Goal: Task Accomplishment & Management: Manage account settings

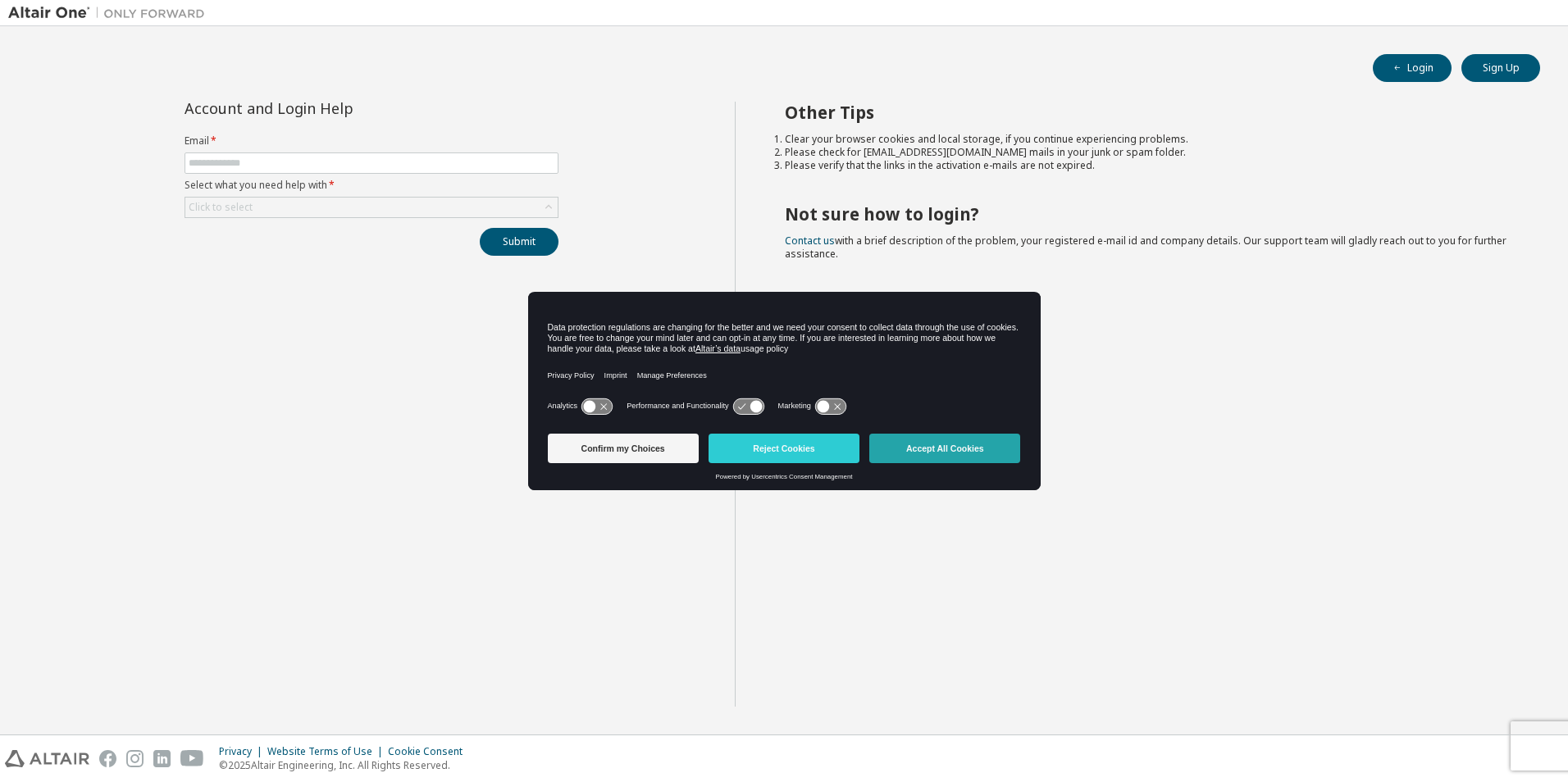
click at [940, 449] on button "Accept All Cookies" at bounding box center [945, 449] width 151 height 29
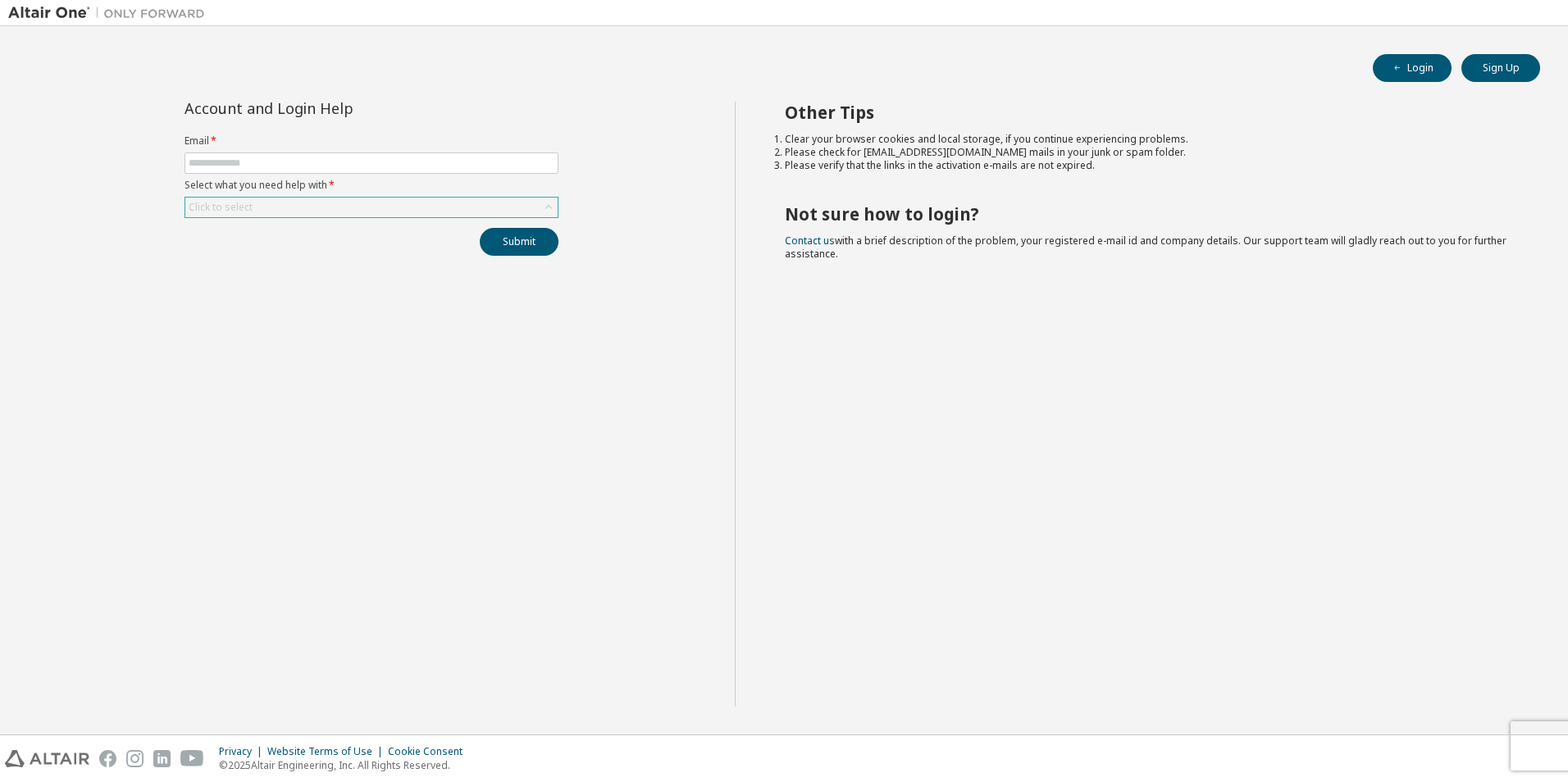
click at [255, 200] on div "Click to select" at bounding box center [371, 207] width 372 height 19
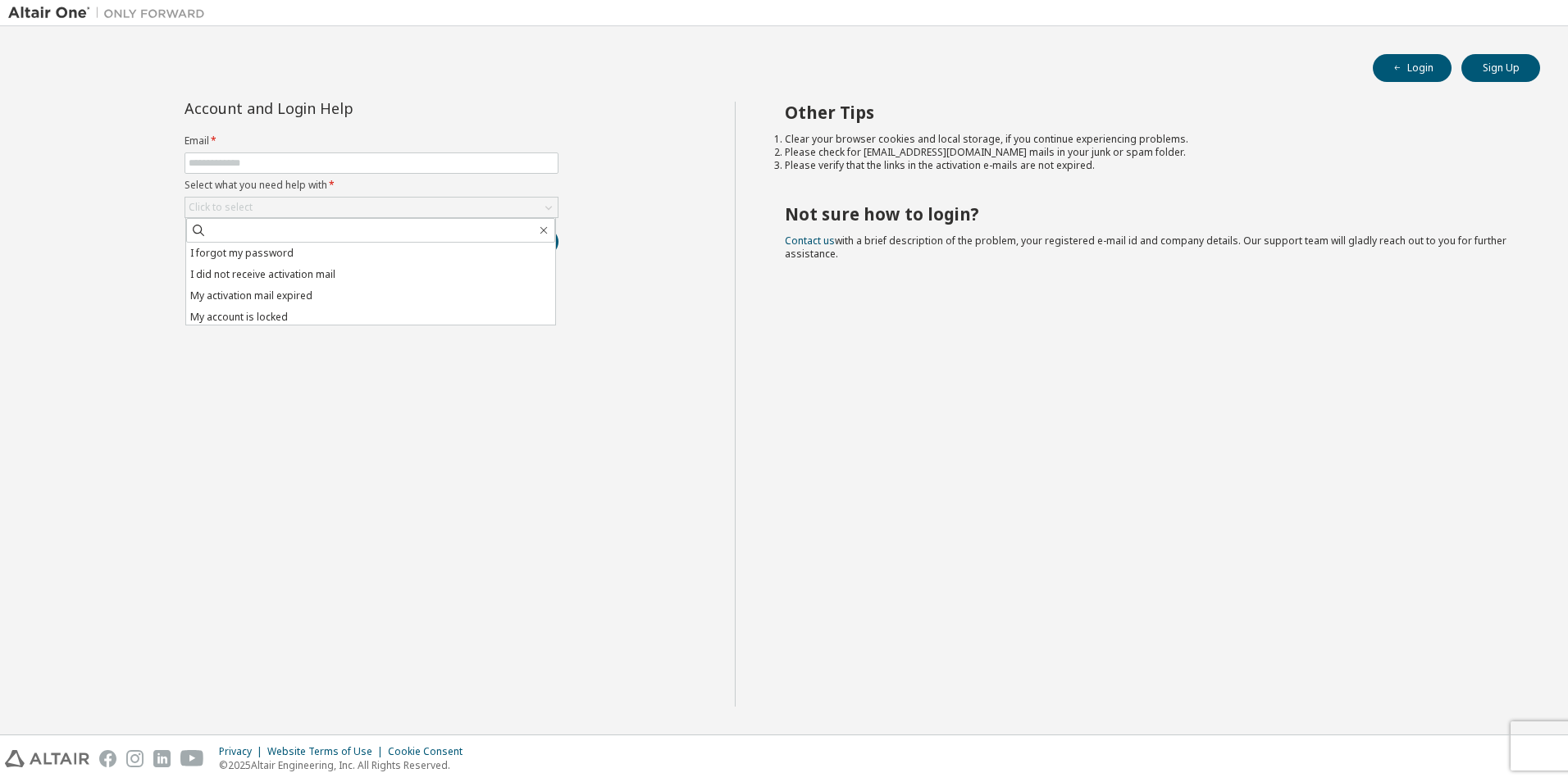
drag, startPoint x: 148, startPoint y: 379, endPoint x: 1032, endPoint y: 239, distance: 895.0
click at [159, 373] on div "Account and Login Help Email * Select what you need help with * Click to select…" at bounding box center [371, 403] width 727 height 605
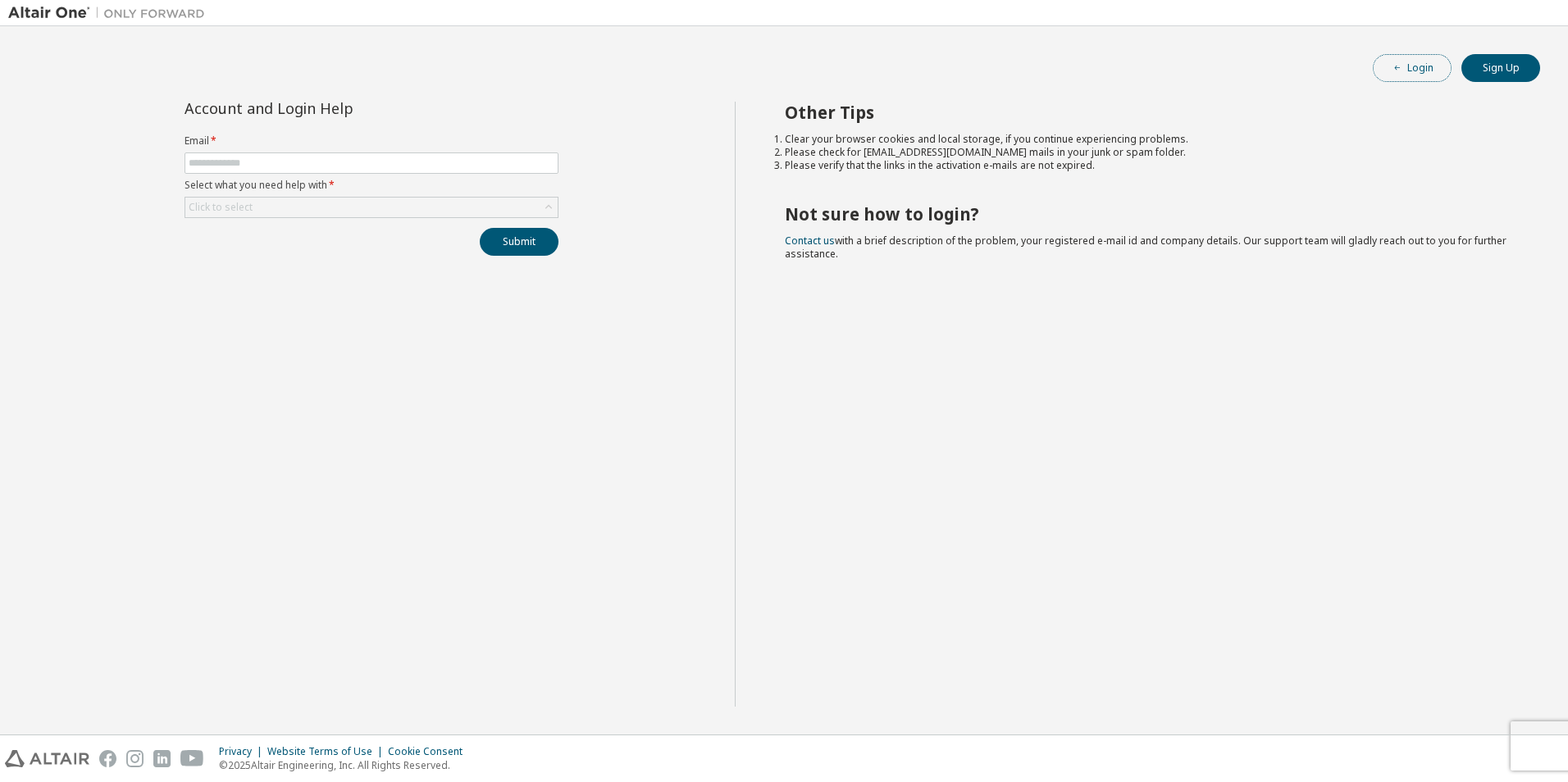
click at [1387, 60] on button "Login" at bounding box center [1411, 68] width 78 height 28
click at [1398, 53] on div "Login Sign Up Account and Login Help Email * Select what you need help with * C…" at bounding box center [784, 379] width 1551 height 692
click at [1407, 64] on button "Login" at bounding box center [1411, 68] width 78 height 28
click at [1424, 56] on button "Login" at bounding box center [1411, 68] width 78 height 28
click at [339, 169] on input "text" at bounding box center [371, 163] width 366 height 13
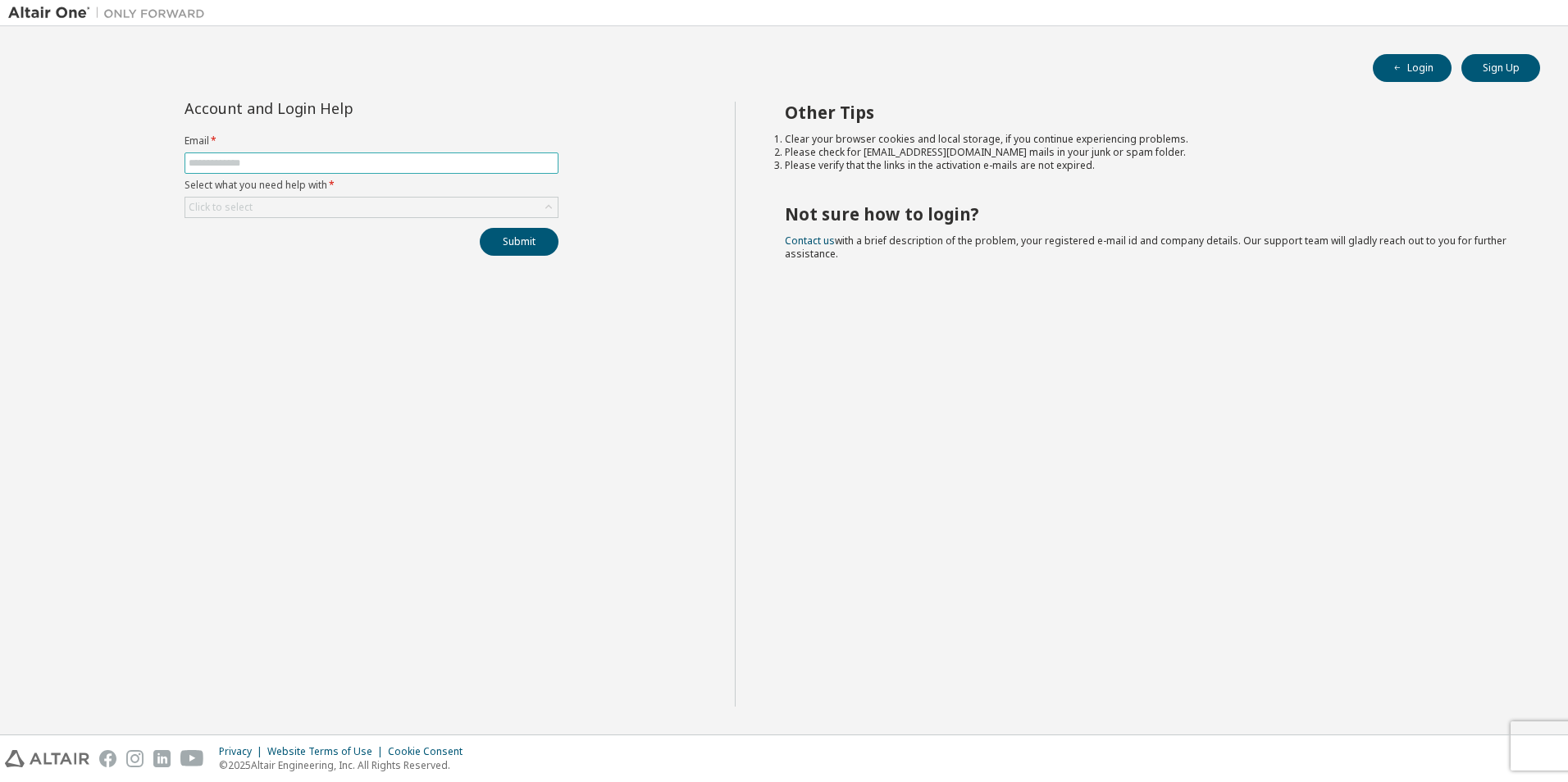
type input "**********"
click at [323, 209] on div "Click to select" at bounding box center [371, 207] width 372 height 19
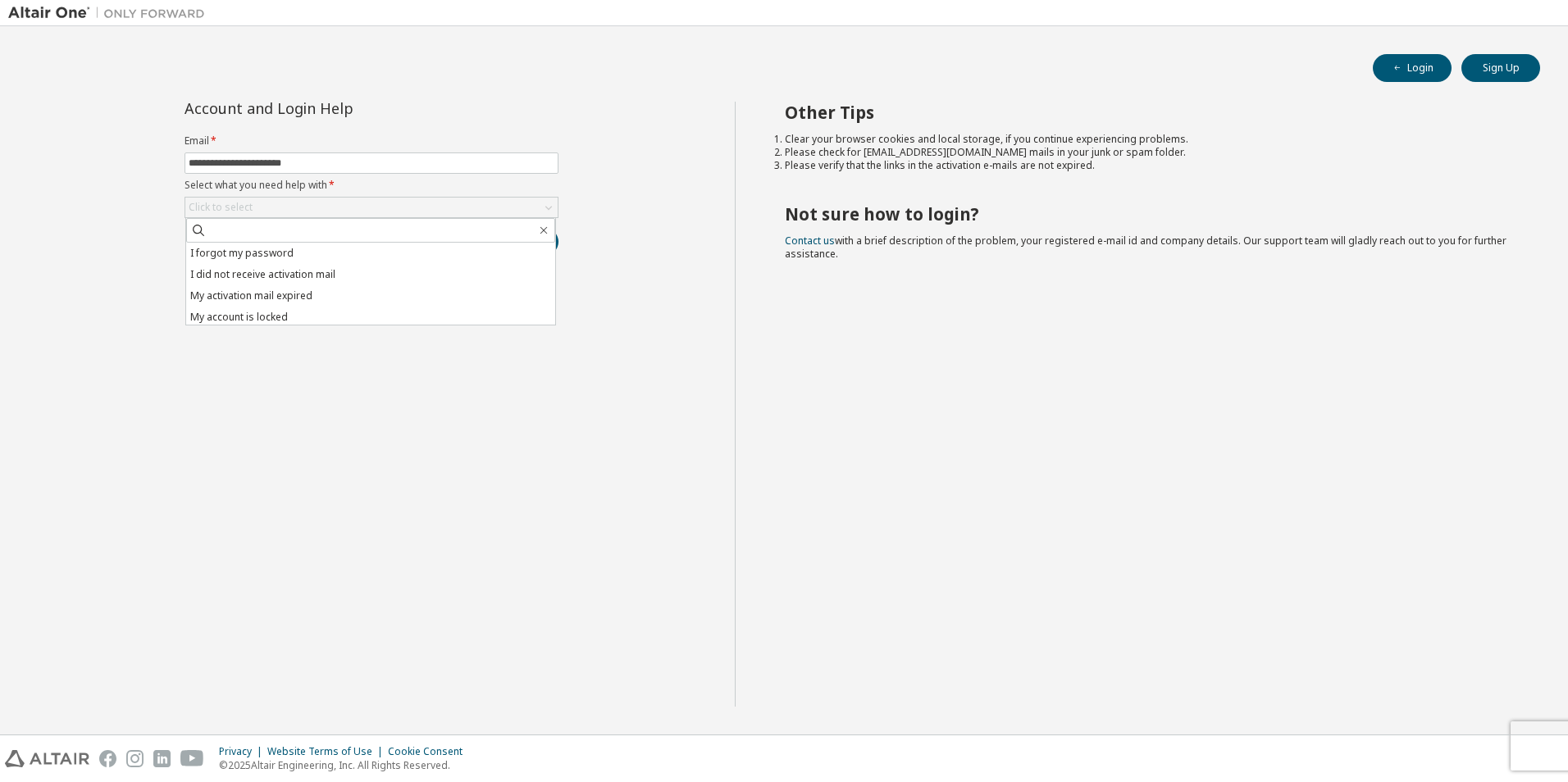
drag, startPoint x: 370, startPoint y: 400, endPoint x: 380, endPoint y: 379, distance: 23.3
click at [387, 392] on div "**********" at bounding box center [371, 403] width 727 height 605
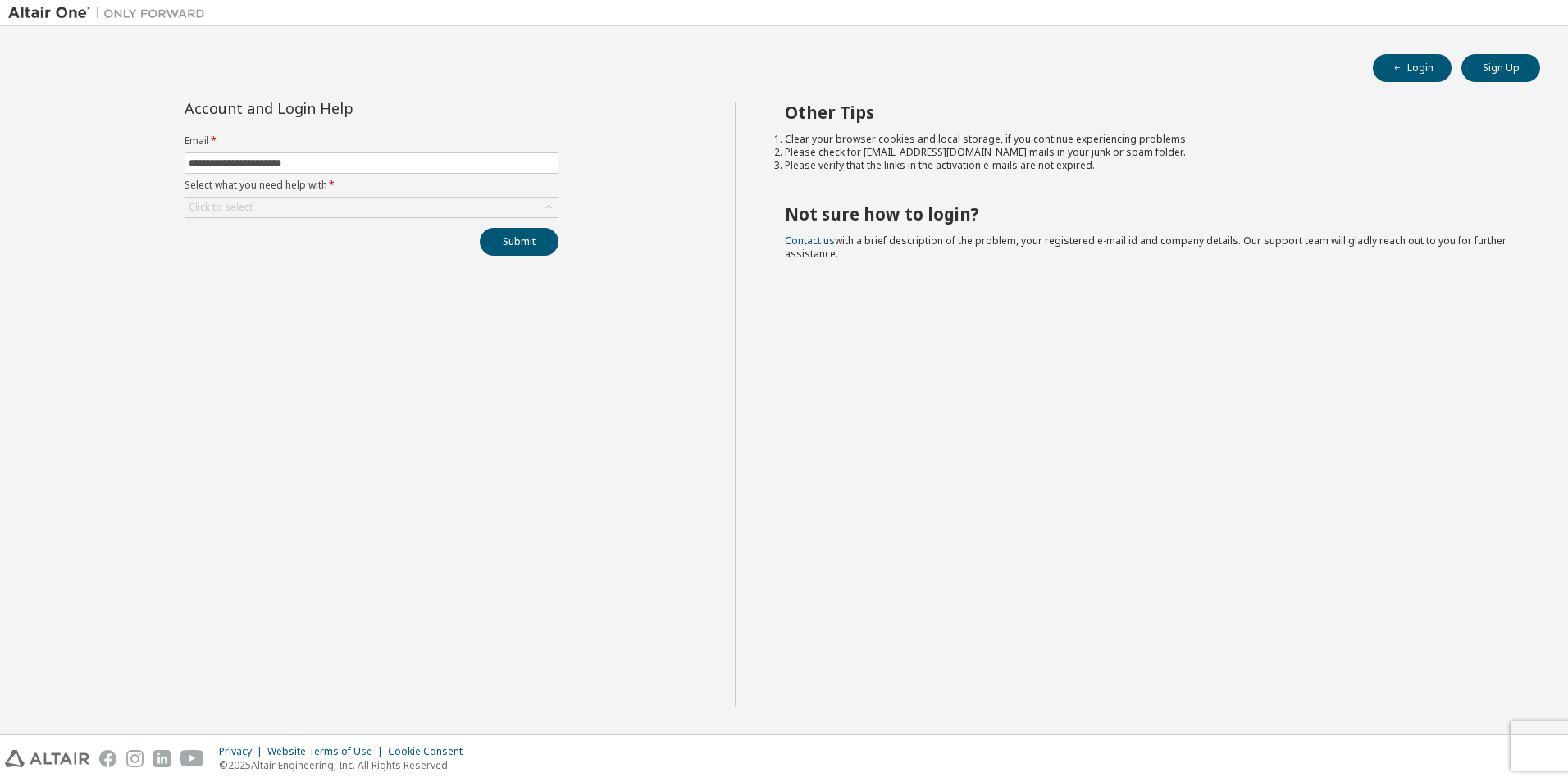
click at [270, 220] on div "**********" at bounding box center [371, 178] width 393 height 154
click at [270, 219] on div "**********" at bounding box center [371, 178] width 393 height 154
click at [276, 211] on div "Click to select" at bounding box center [371, 207] width 372 height 19
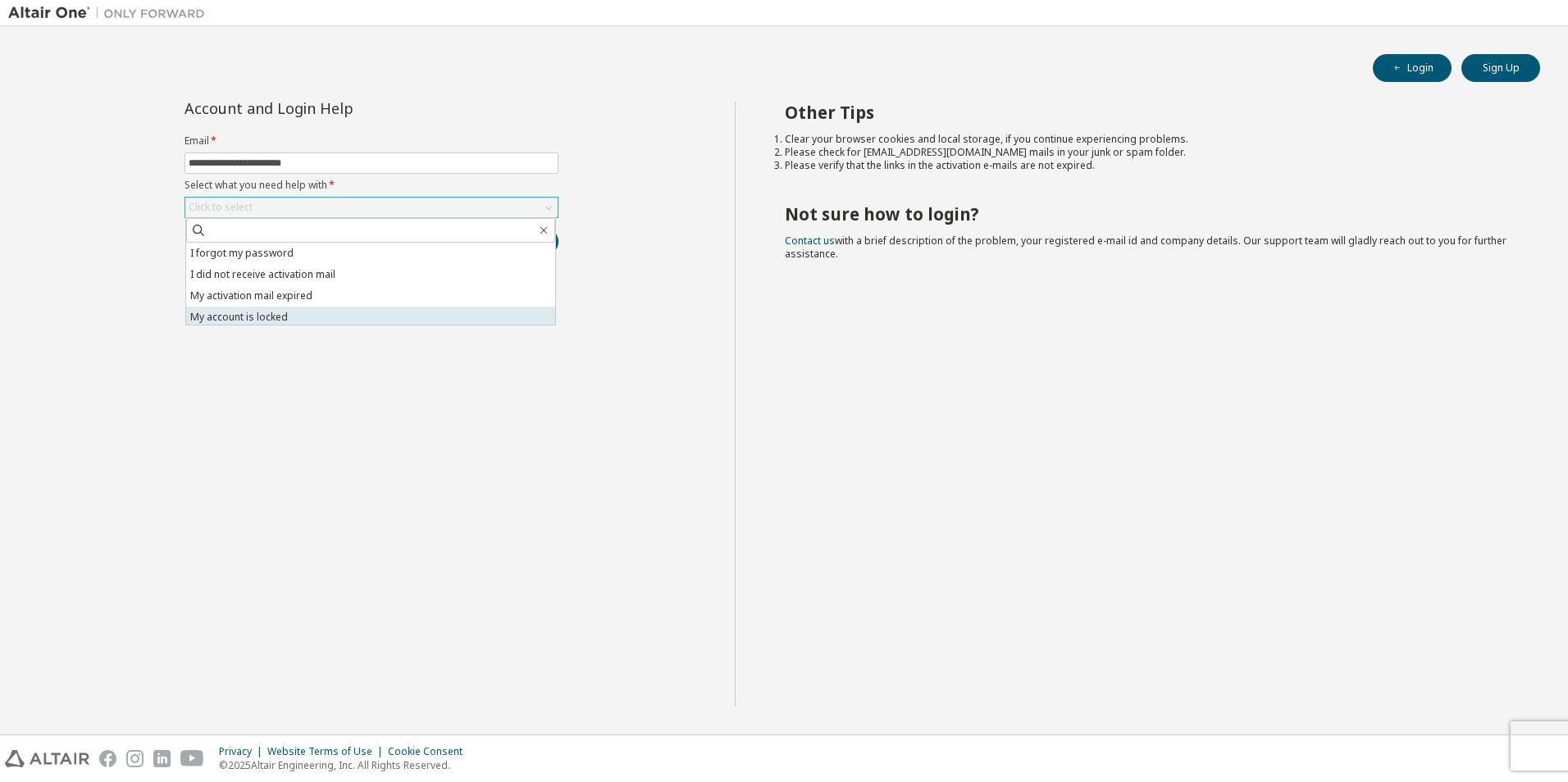
scroll to position [46, 0]
click at [324, 314] on li "I don't know but can't login" at bounding box center [370, 313] width 369 height 21
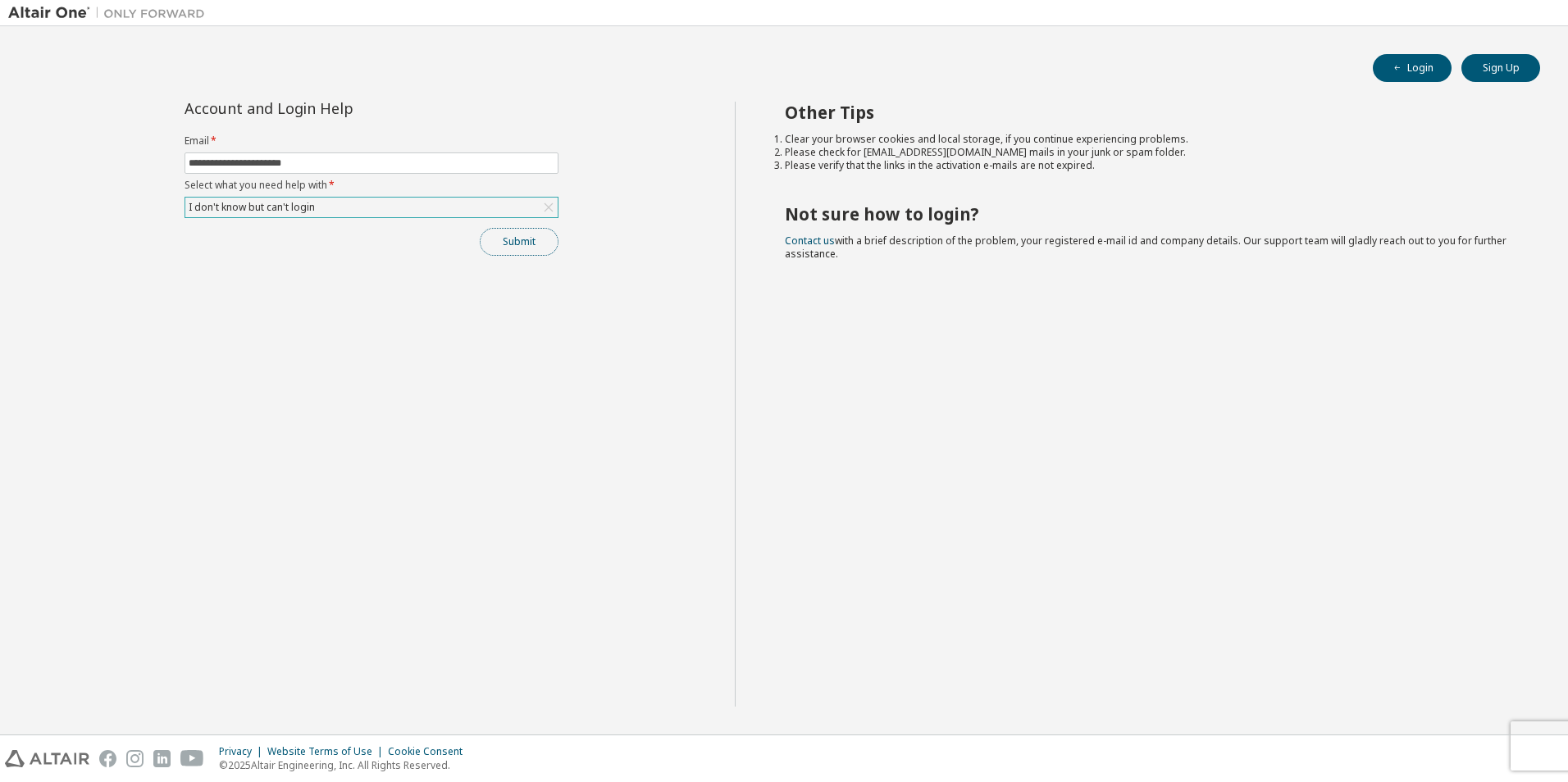
click at [489, 239] on button "Submit" at bounding box center [519, 241] width 78 height 28
click at [1411, 59] on button "Login" at bounding box center [1411, 68] width 78 height 28
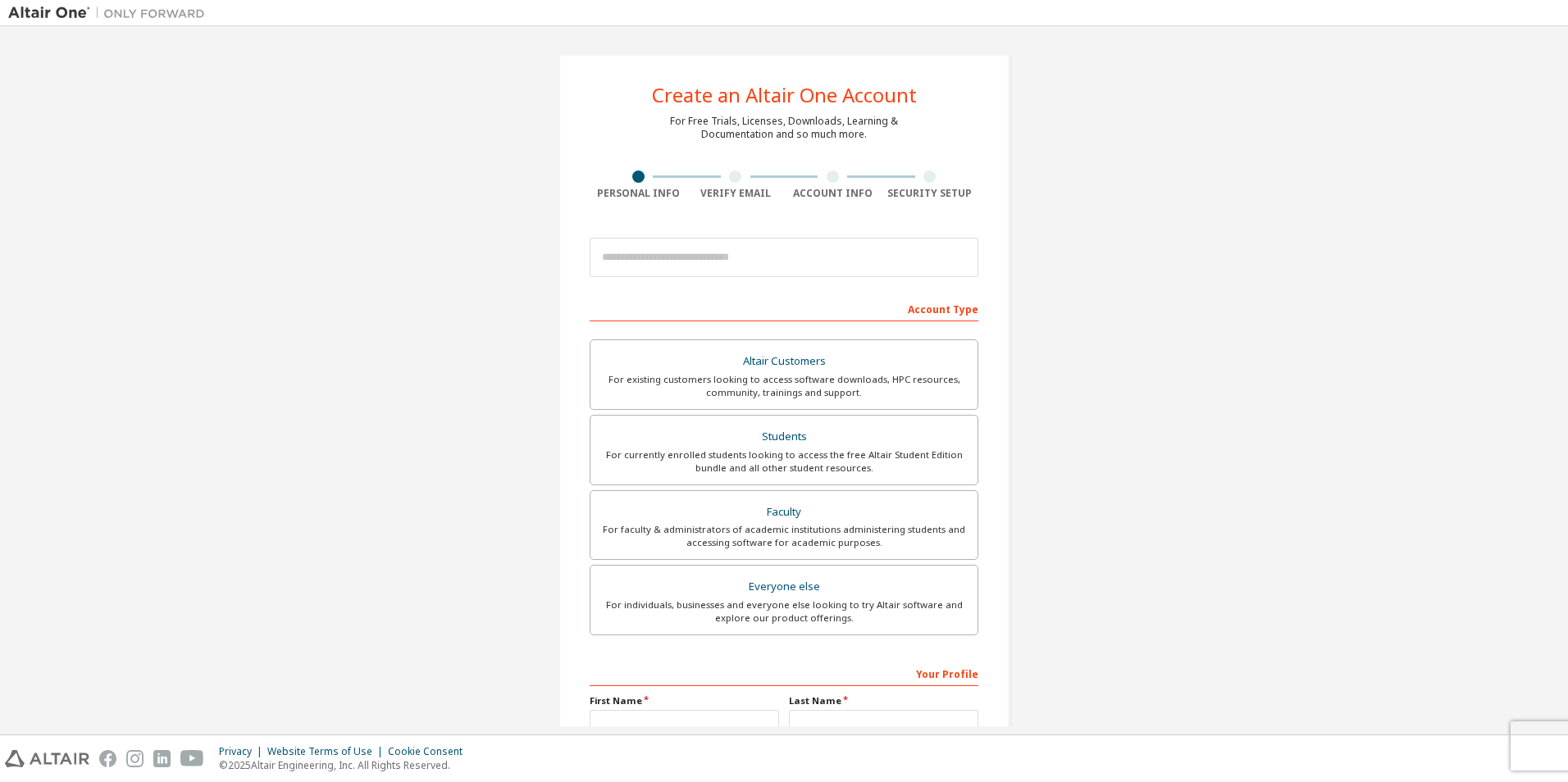
click at [56, 17] on img at bounding box center [111, 13] width 205 height 17
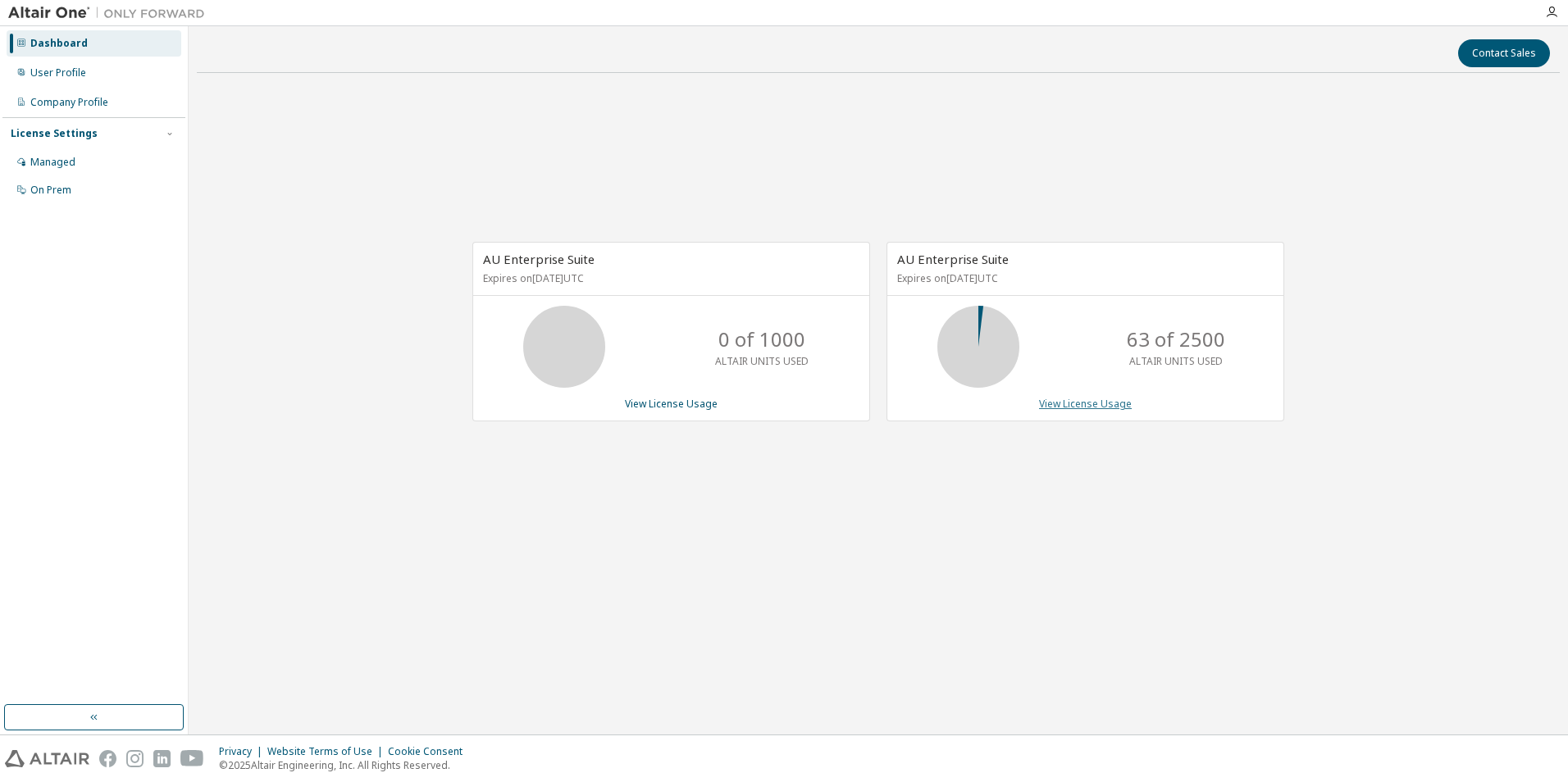
click at [1093, 403] on link "View License Usage" at bounding box center [1085, 403] width 93 height 14
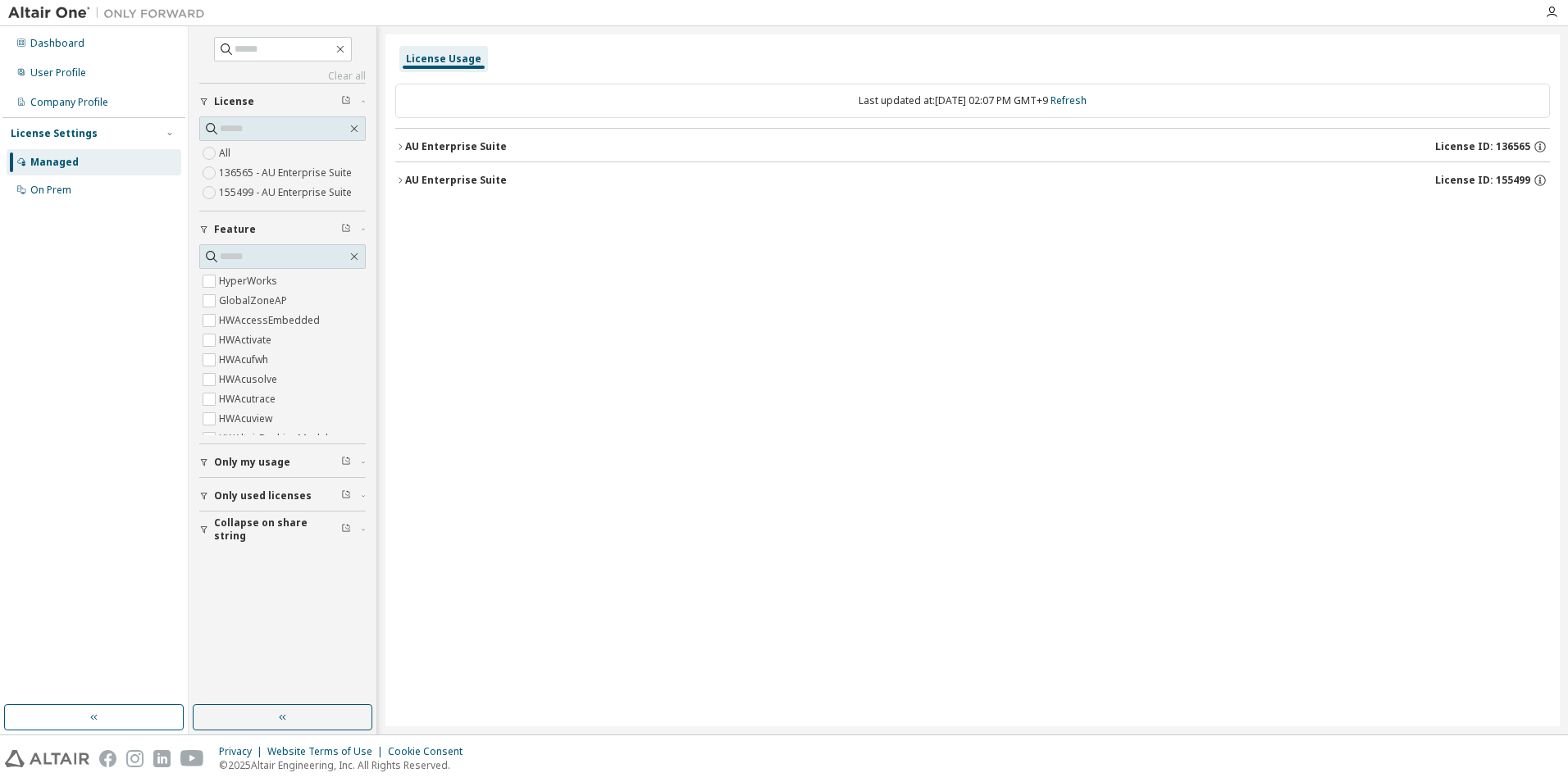
click at [423, 159] on button "AU Enterprise Suite License ID: 136565" at bounding box center [972, 146] width 1154 height 36
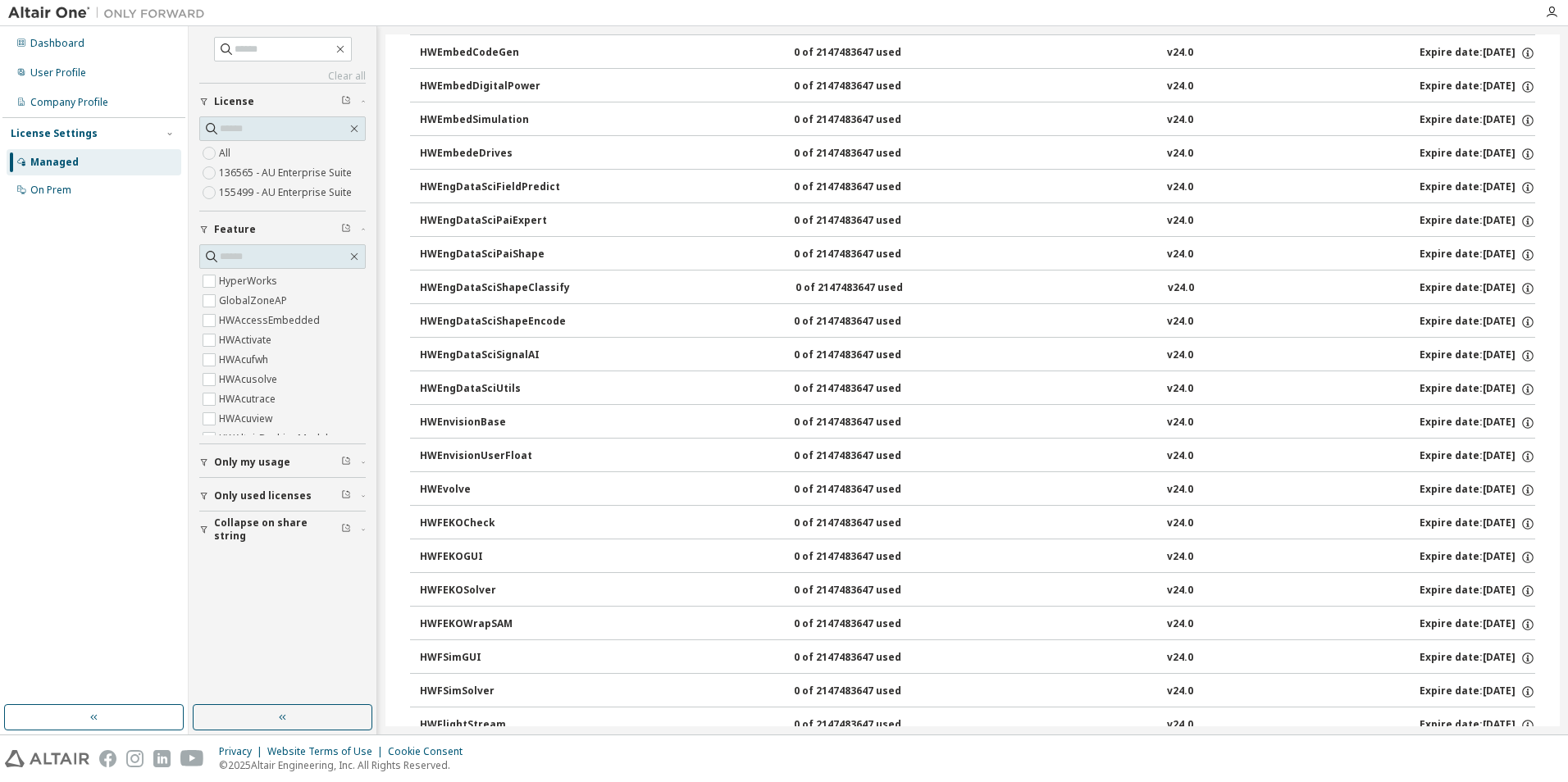
scroll to position [2050, 0]
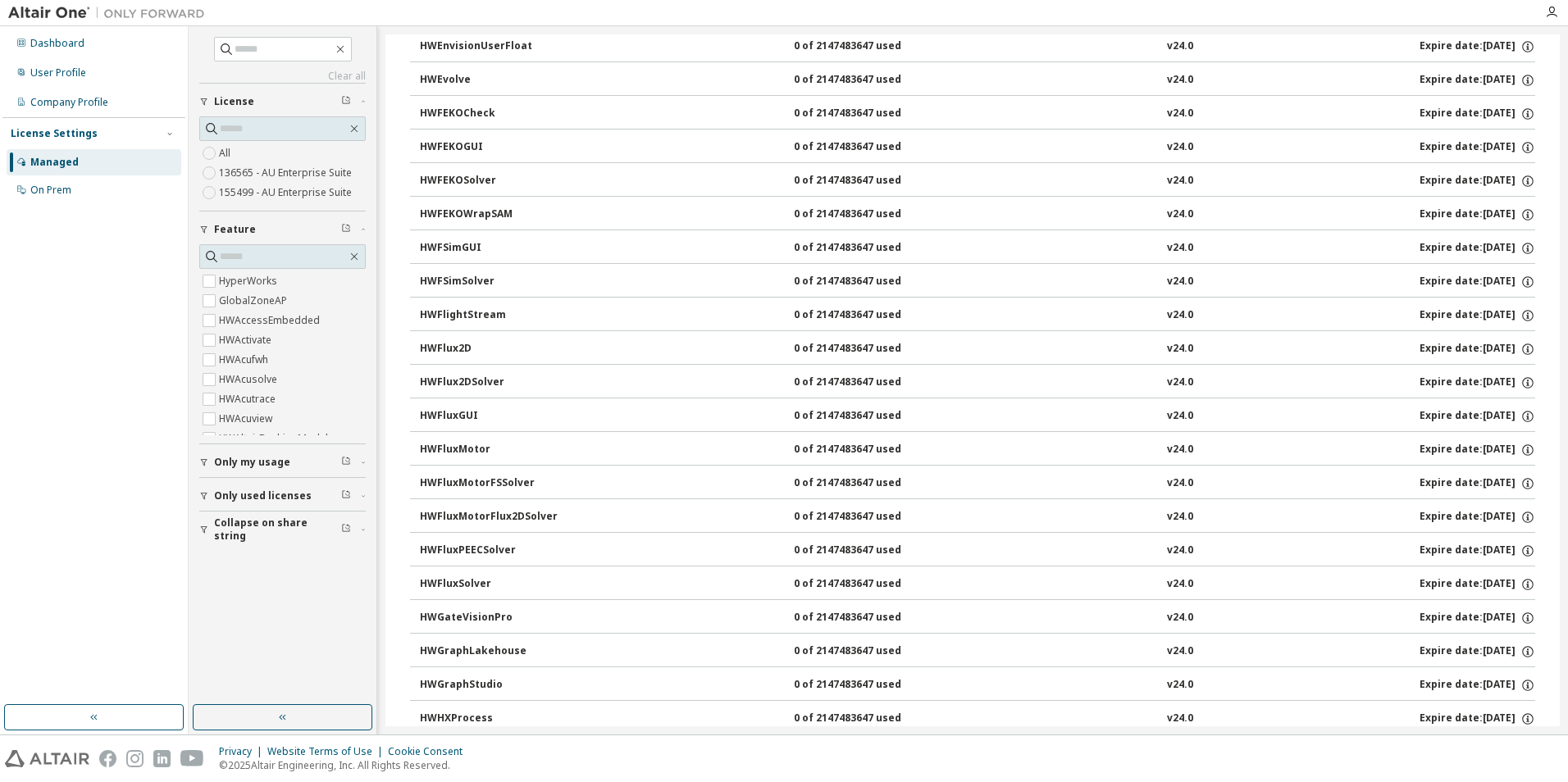
click at [425, 201] on button "HWFEKOWrapSAM 0 of 2147483647 used v24.0 Expire date: 2026-02-07" at bounding box center [977, 215] width 1116 height 36
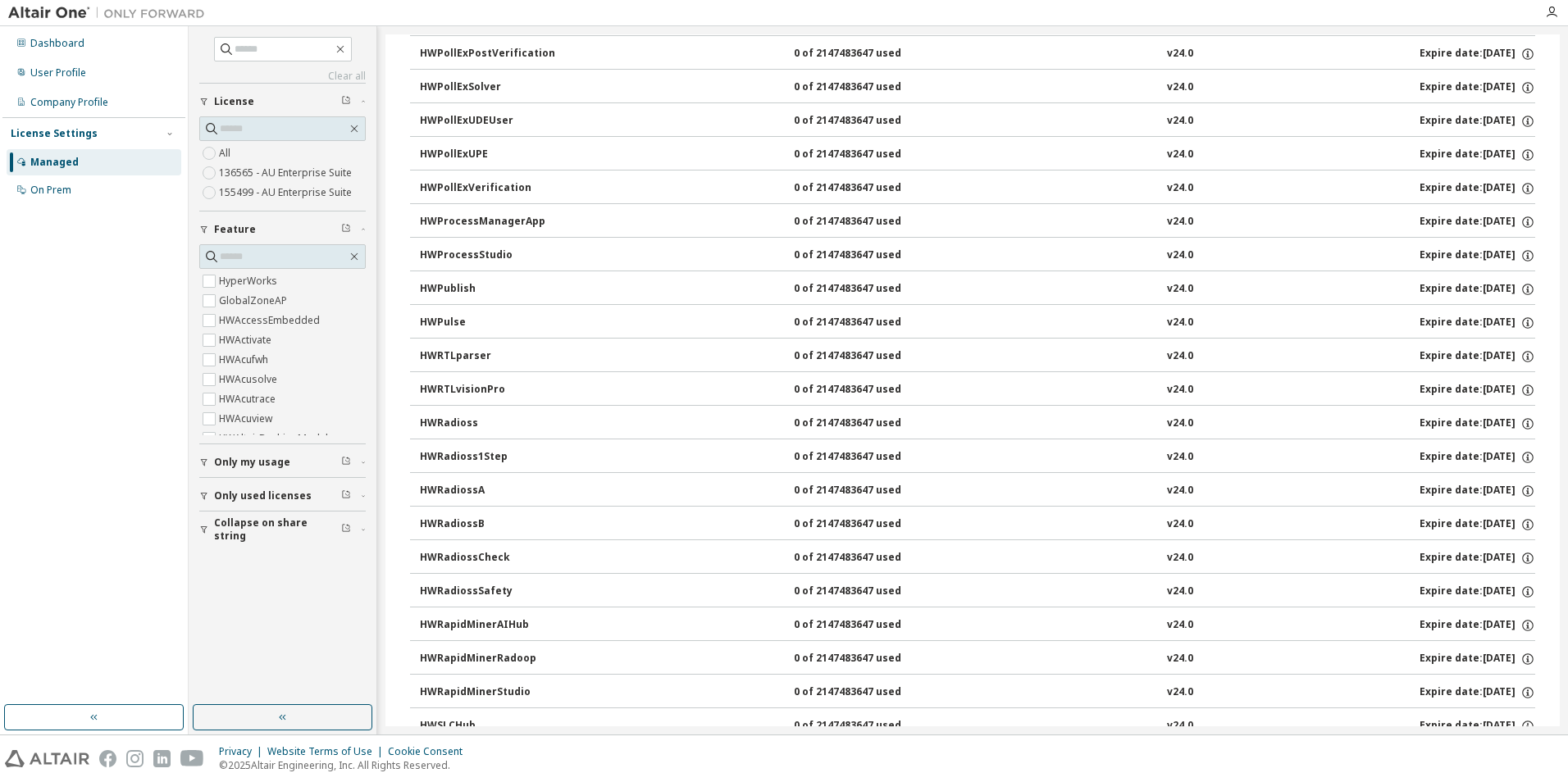
scroll to position [8946, 0]
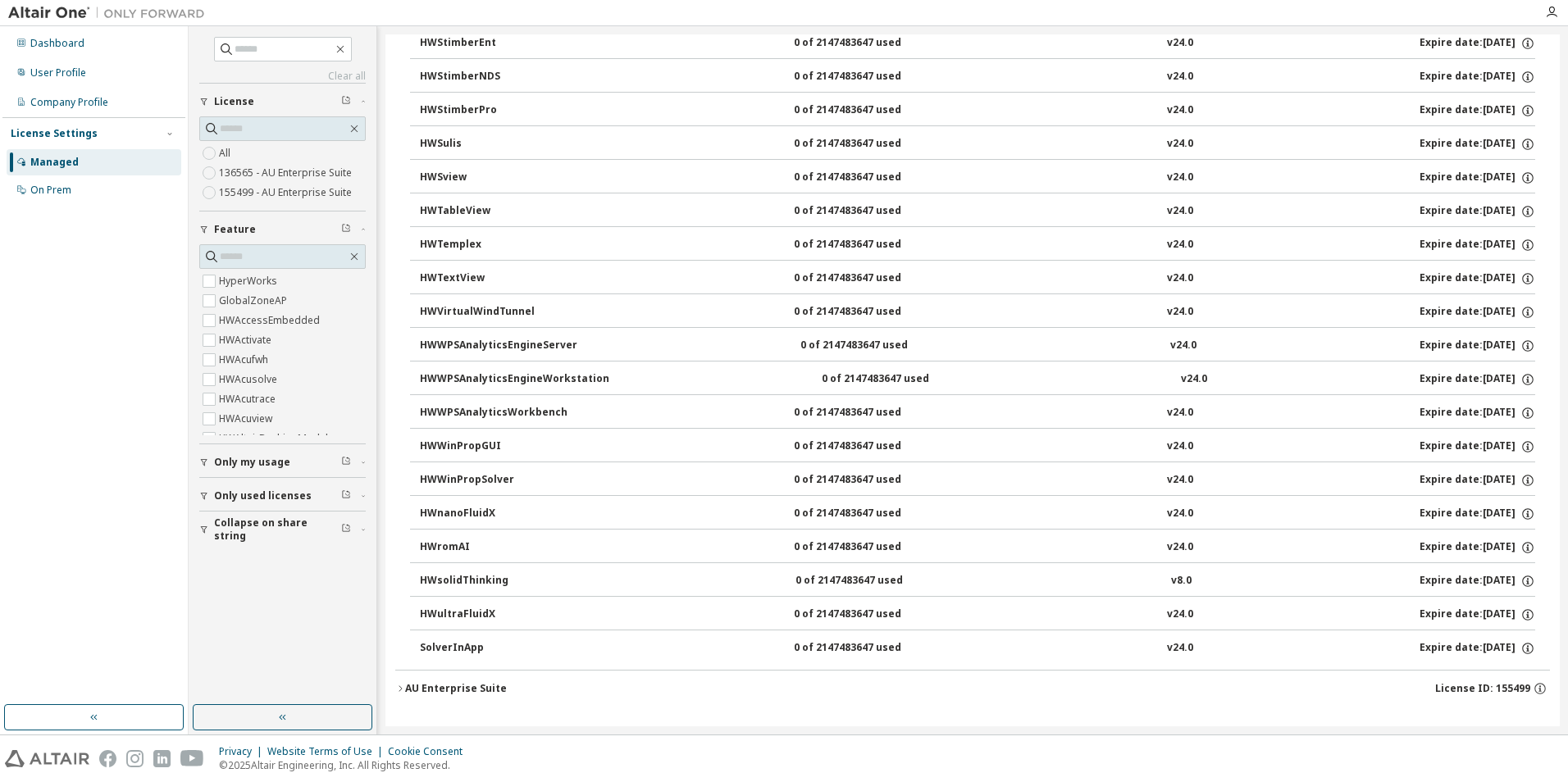
click at [529, 677] on button "AU Enterprise Suite License ID: 155499" at bounding box center [972, 688] width 1154 height 36
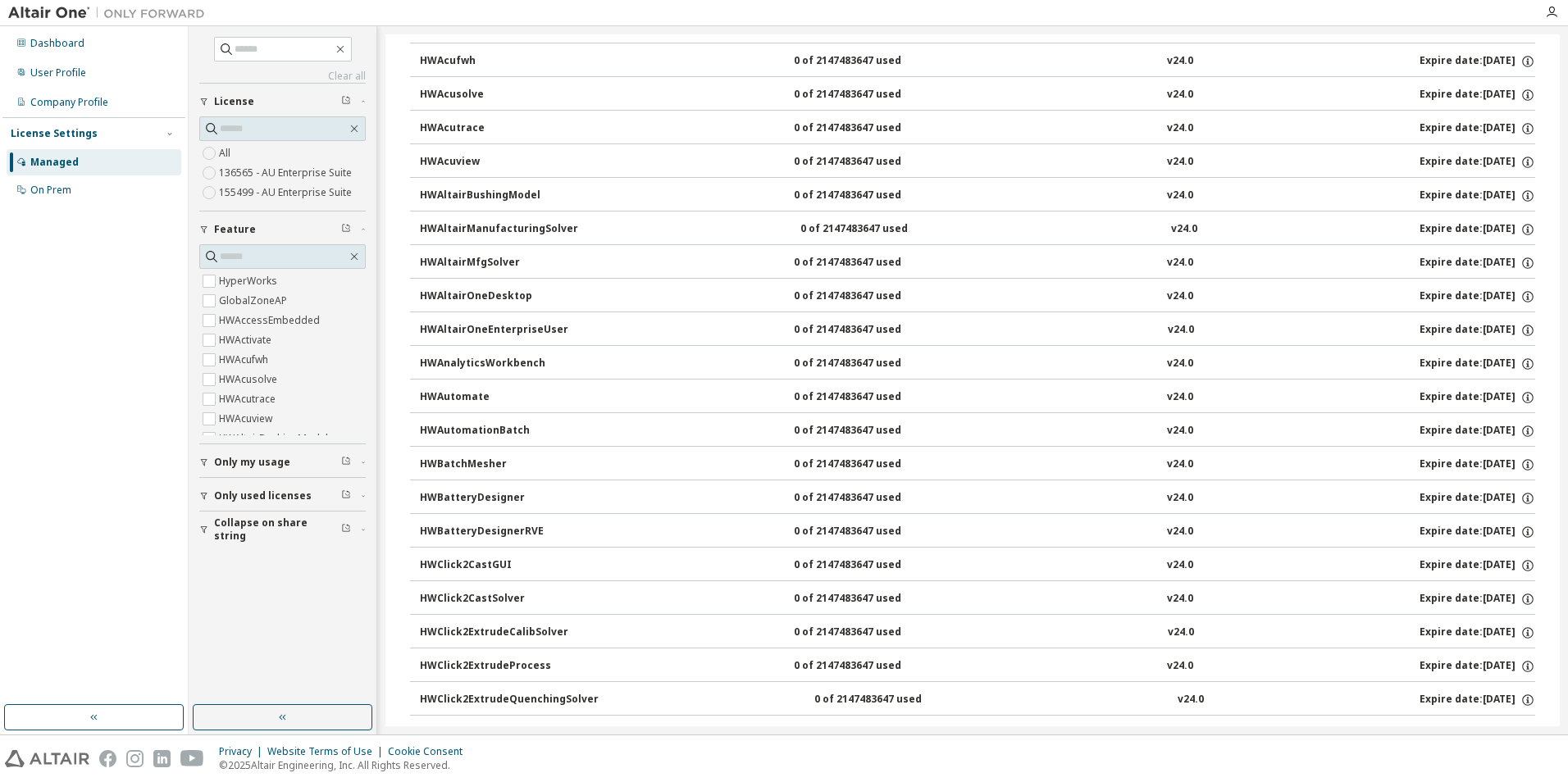
scroll to position [0, 0]
